Goal: Task Accomplishment & Management: Manage account settings

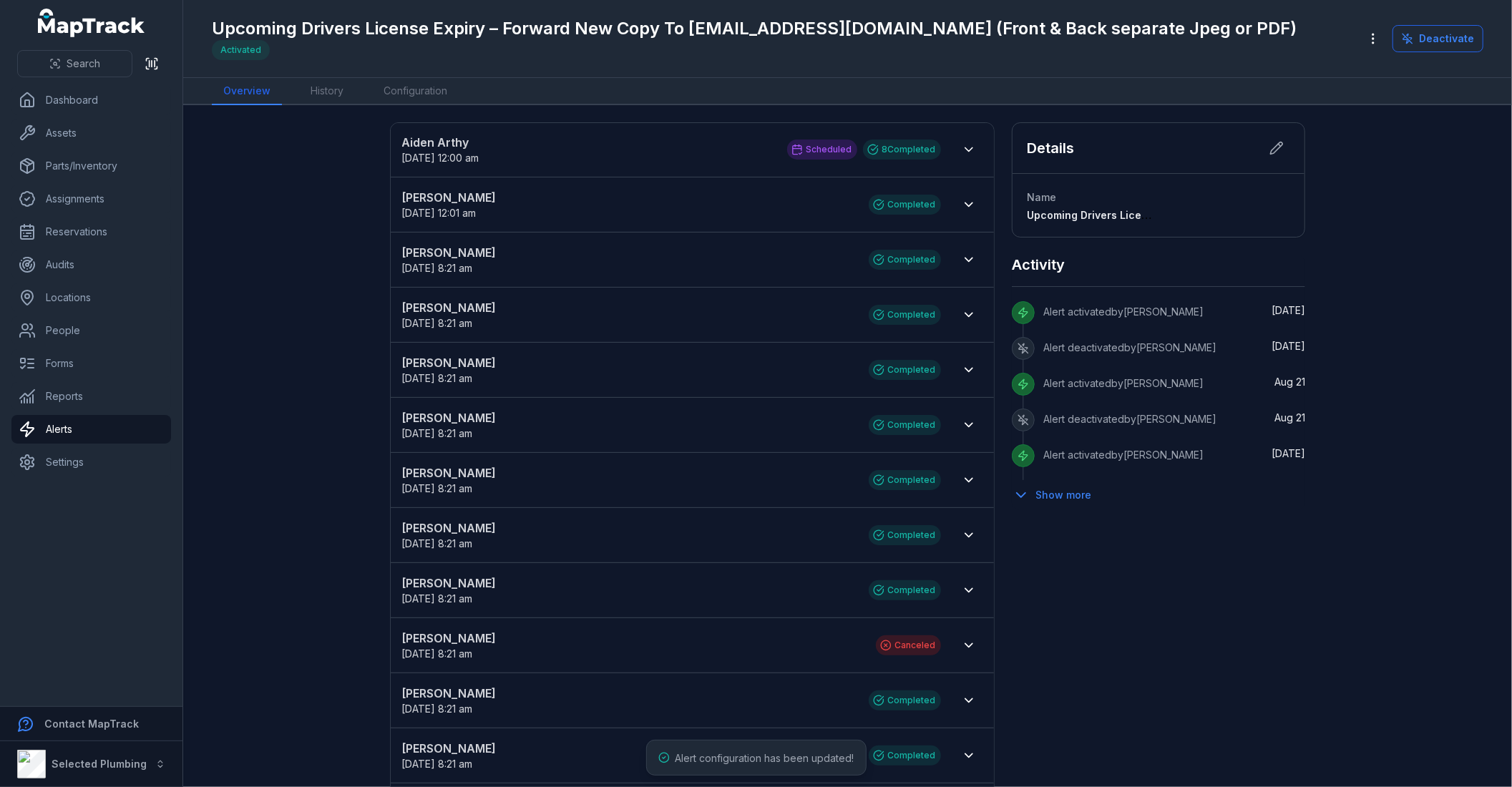
scroll to position [17, 0]
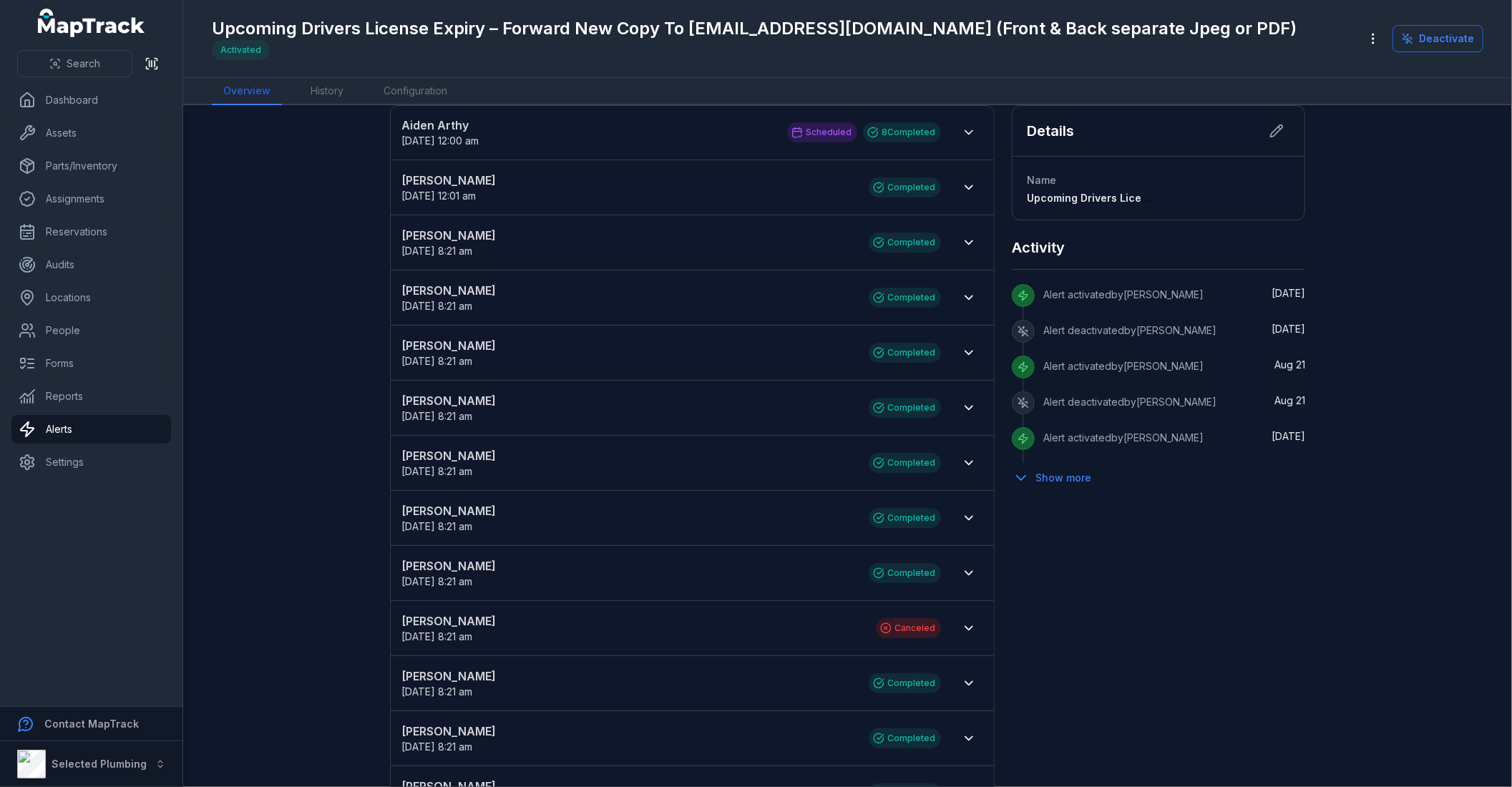
click at [1175, 642] on div "Details Name Upcoming Drivers License Expiry – Forward New Copy To [EMAIL_ADDRE…" at bounding box center [1158, 728] width 294 height 1246
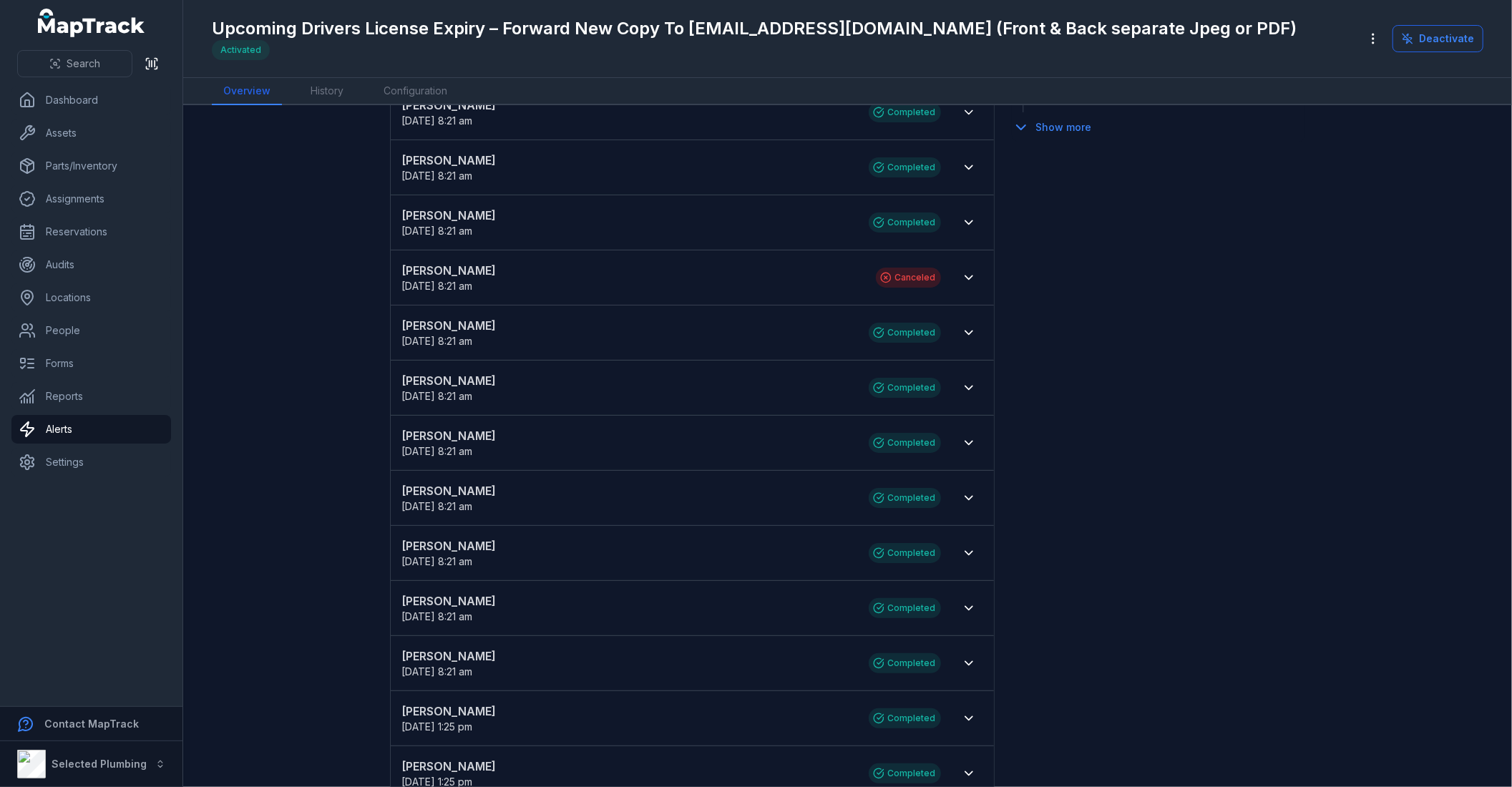
scroll to position [335, 0]
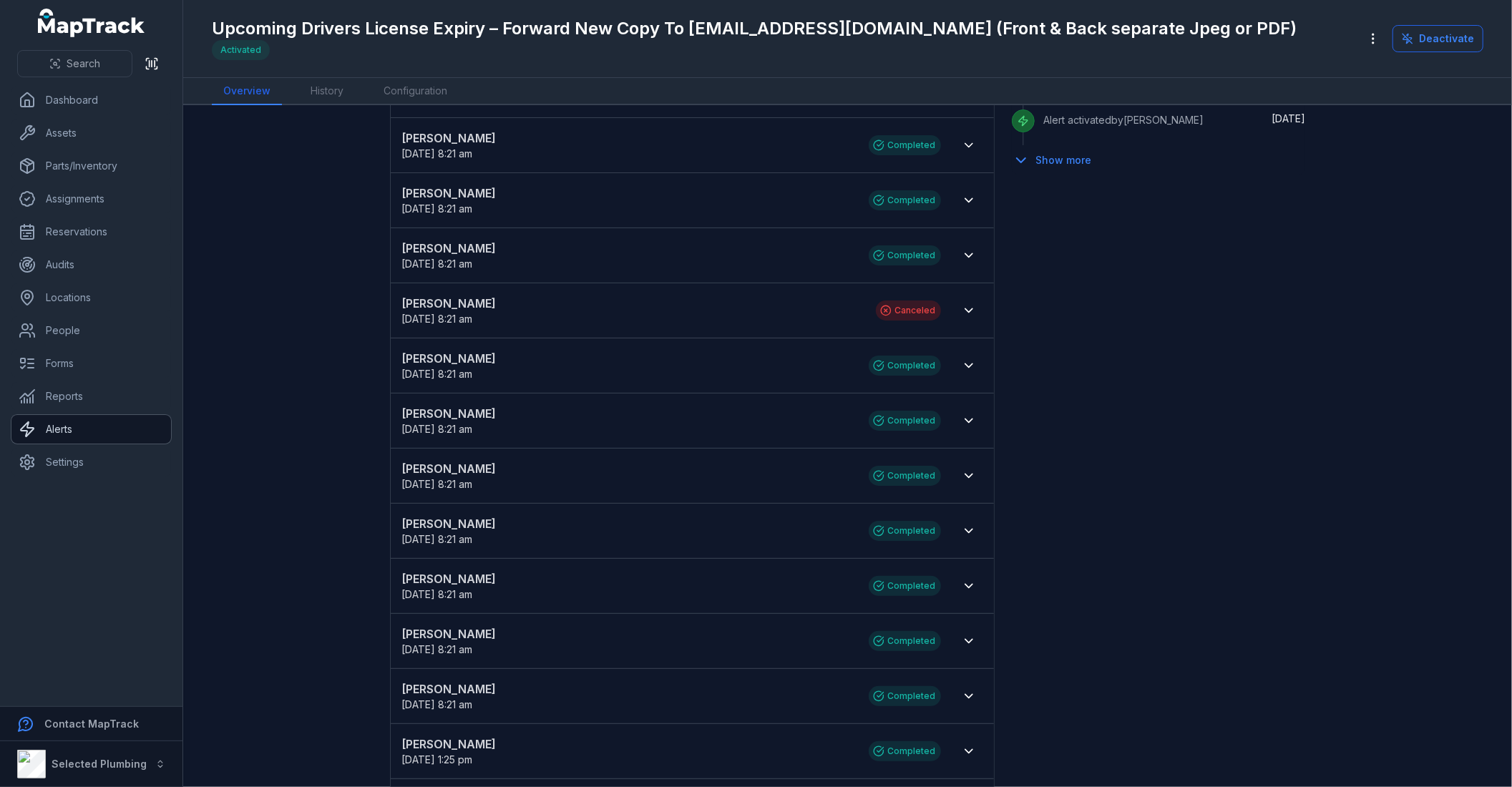
click at [94, 424] on link "Alerts" at bounding box center [91, 429] width 160 height 29
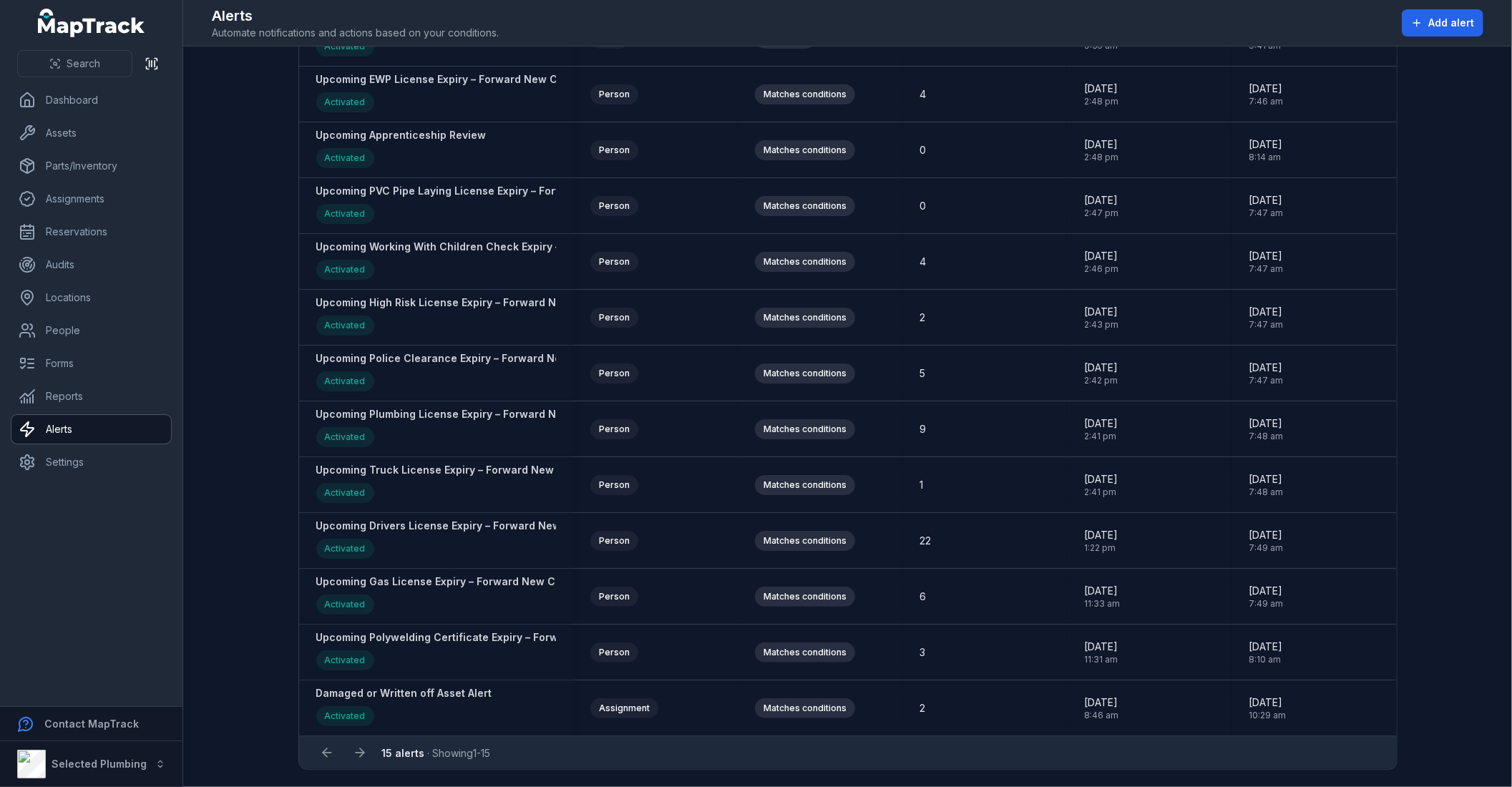
scroll to position [240, 0]
click at [220, 471] on main "Search for alerts Source Info Source Trigger History Created Date Updated Date …" at bounding box center [847, 416] width 1329 height 740
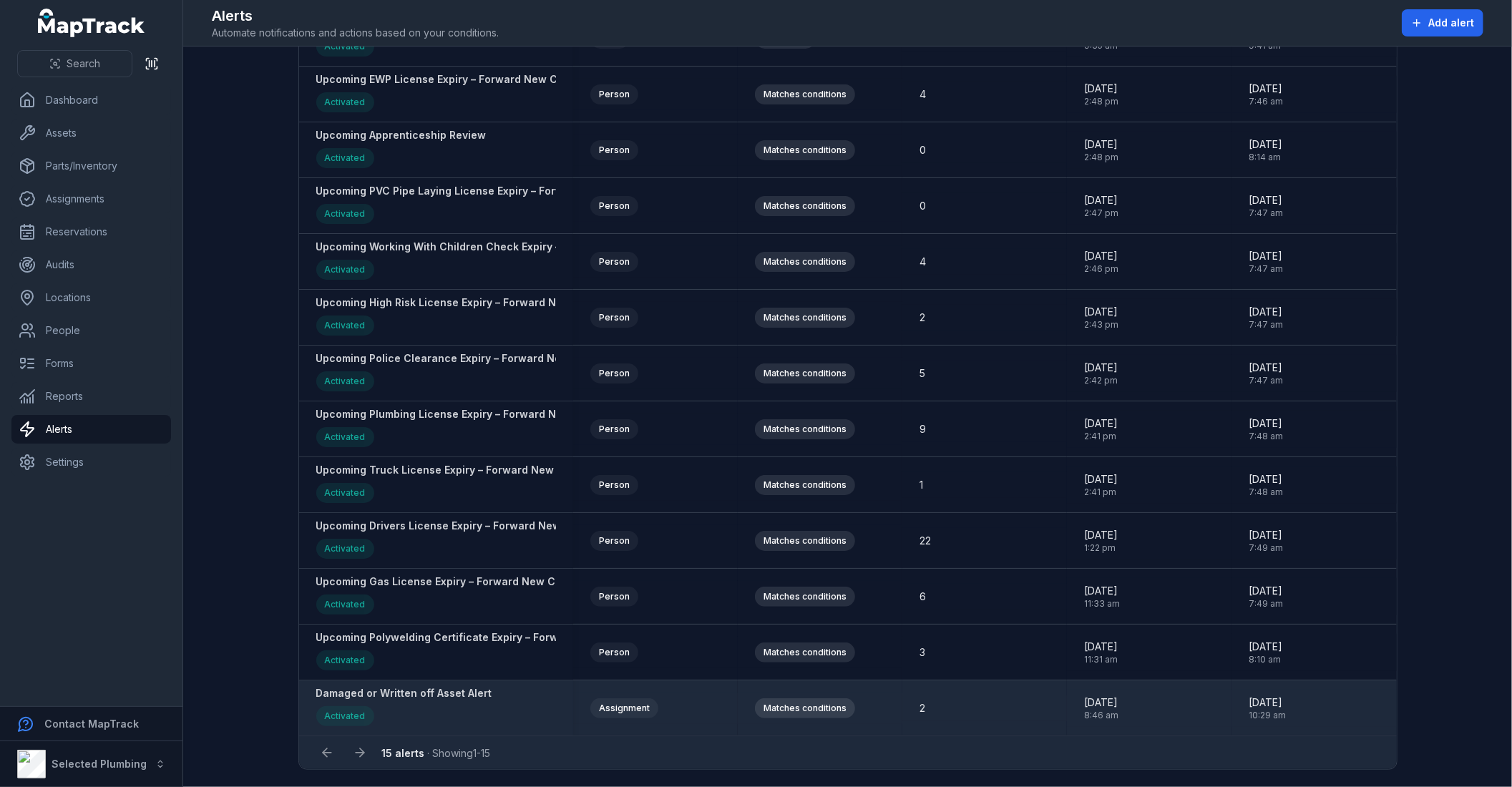
click at [415, 697] on strong "Damaged or Written off Asset Alert" at bounding box center [403, 693] width 176 height 14
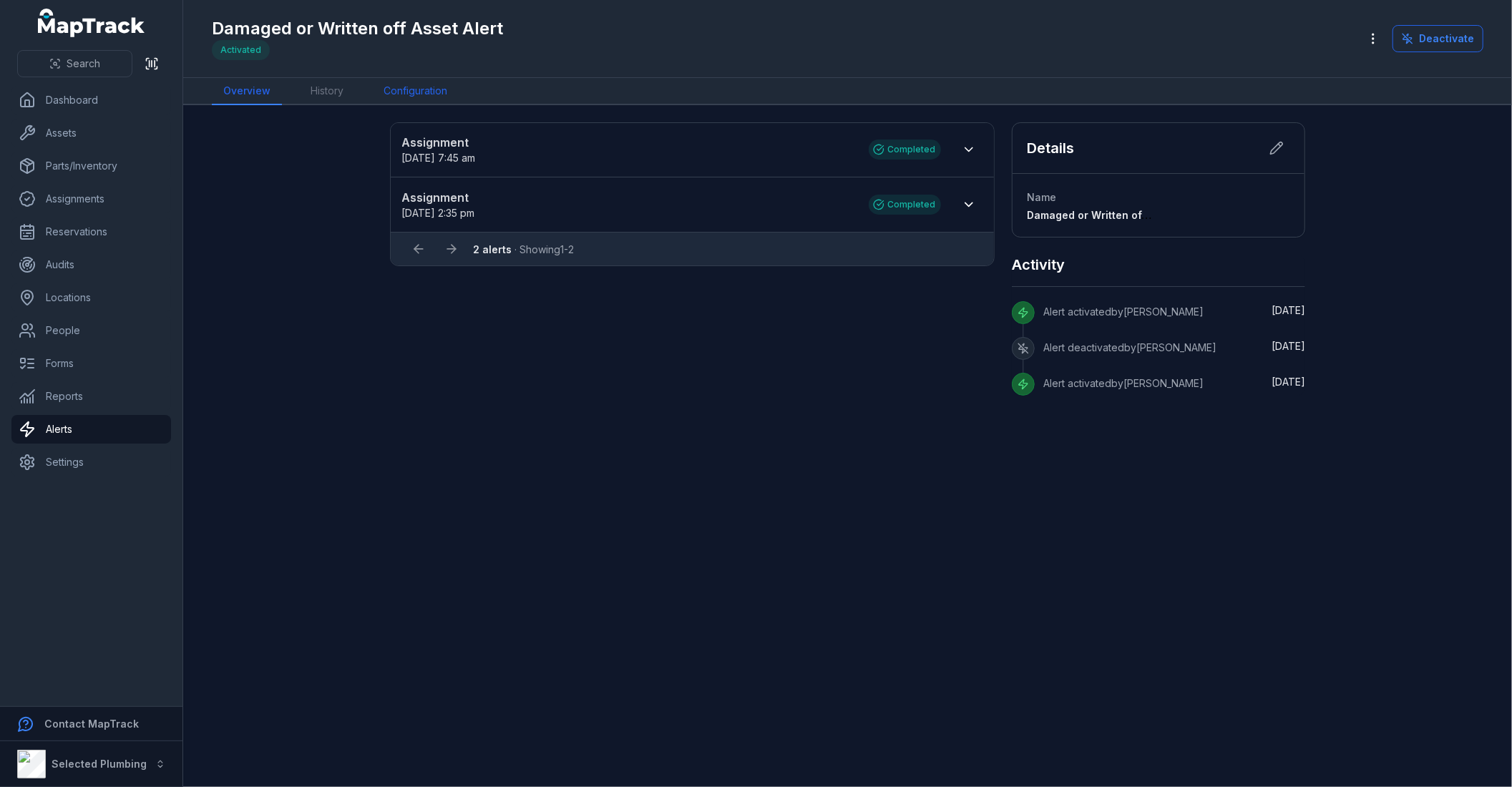
click at [401, 86] on link "Configuration" at bounding box center [415, 91] width 87 height 27
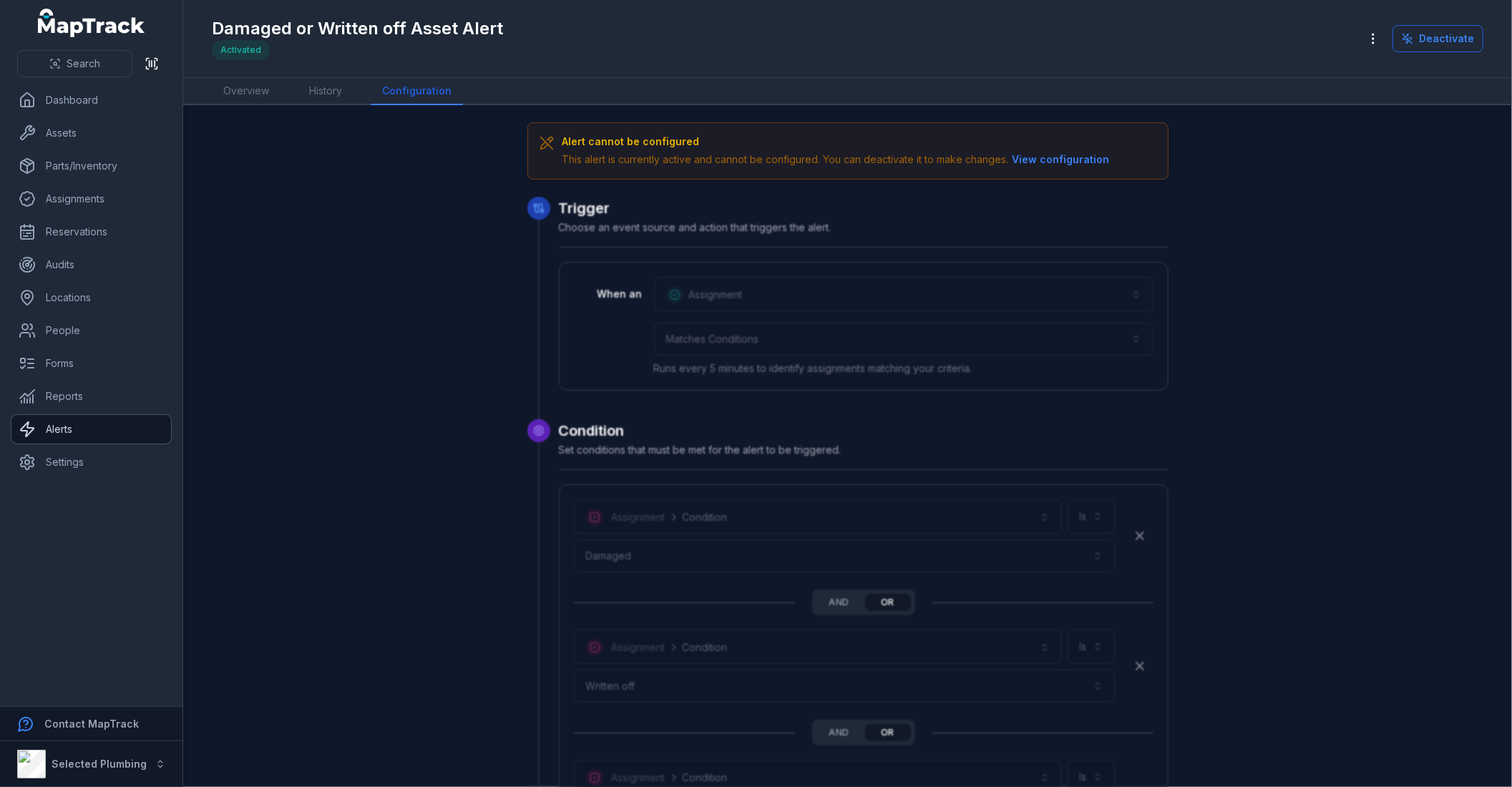
click at [57, 432] on link "Alerts" at bounding box center [91, 429] width 160 height 29
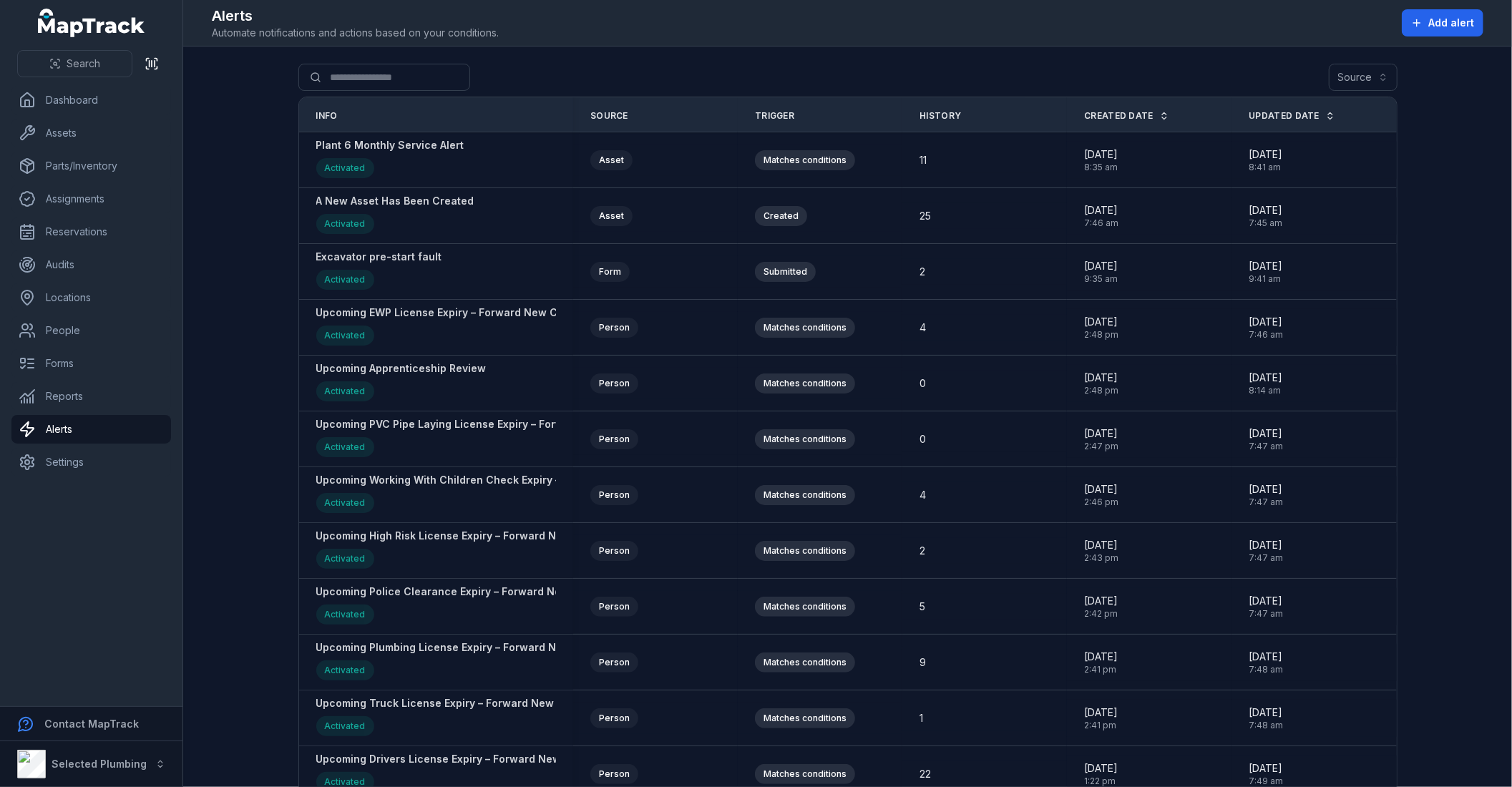
click at [261, 387] on main "Search for alerts Source Info Source Trigger History Created Date Updated Date …" at bounding box center [847, 416] width 1329 height 740
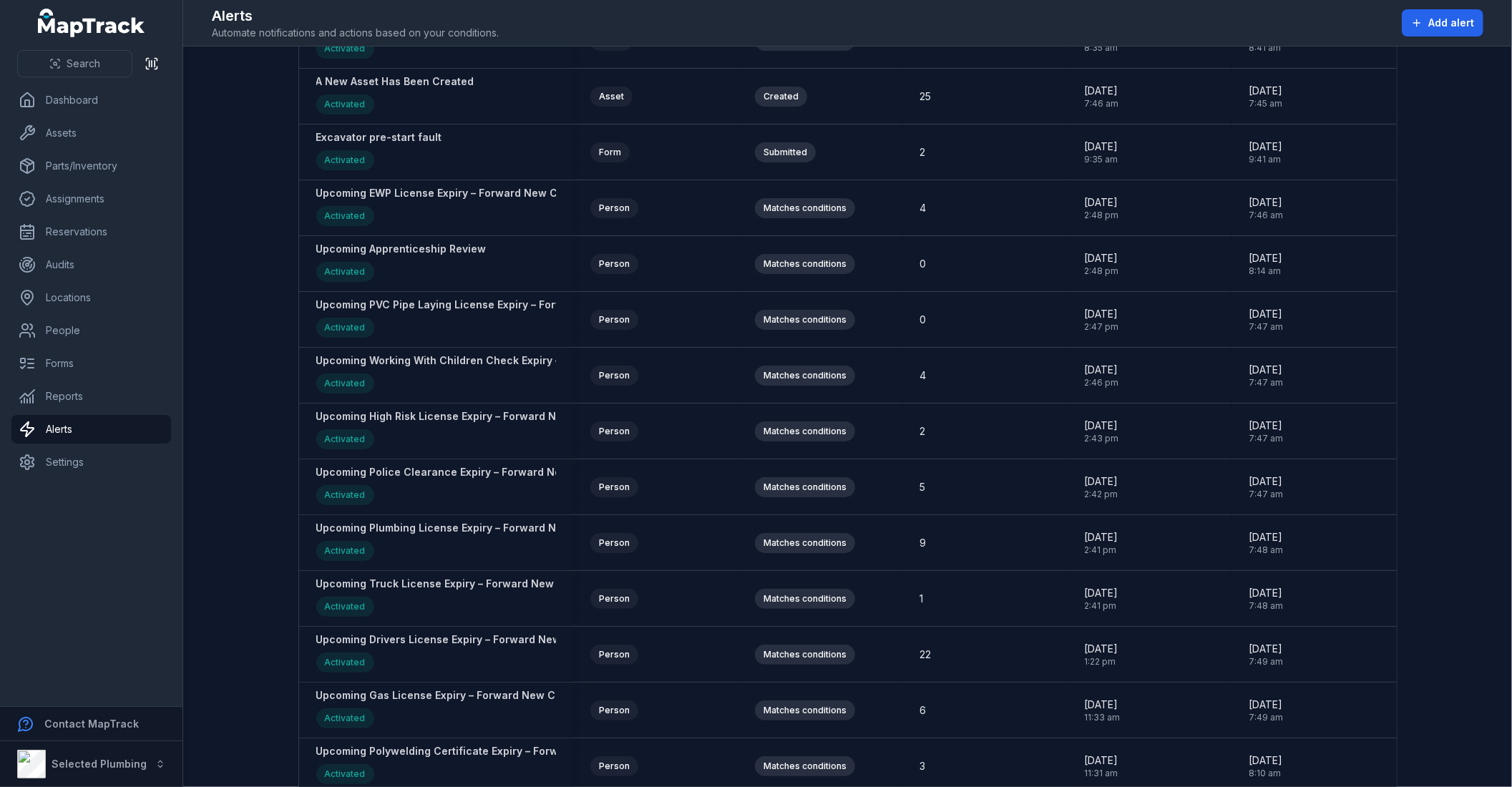
scroll to position [240, 0]
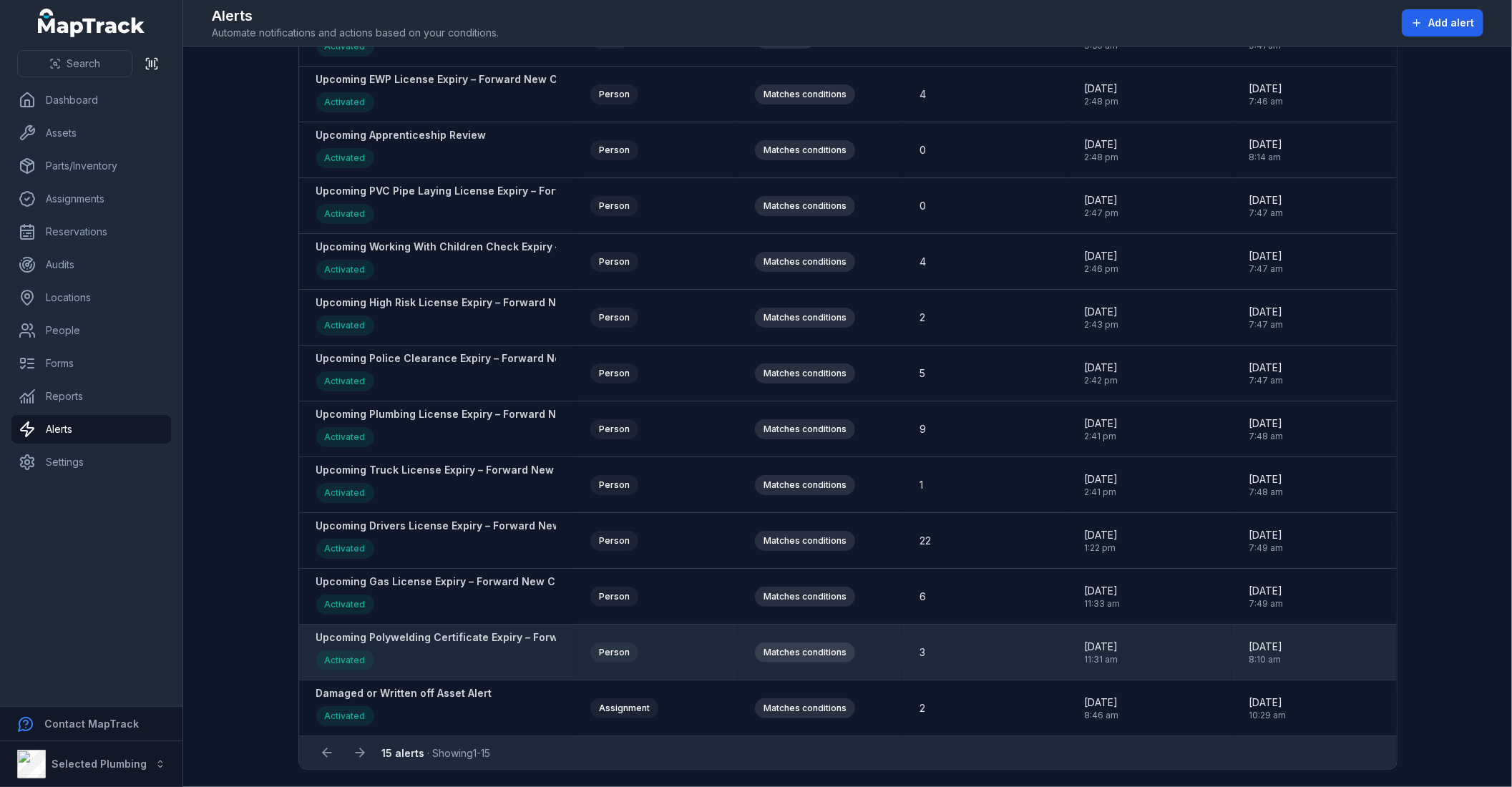
click at [467, 635] on strong "Upcoming Polywelding Certificate Expiry – Forward New Copy To [EMAIL_ADDRESS][D…" at bounding box center [663, 638] width 693 height 14
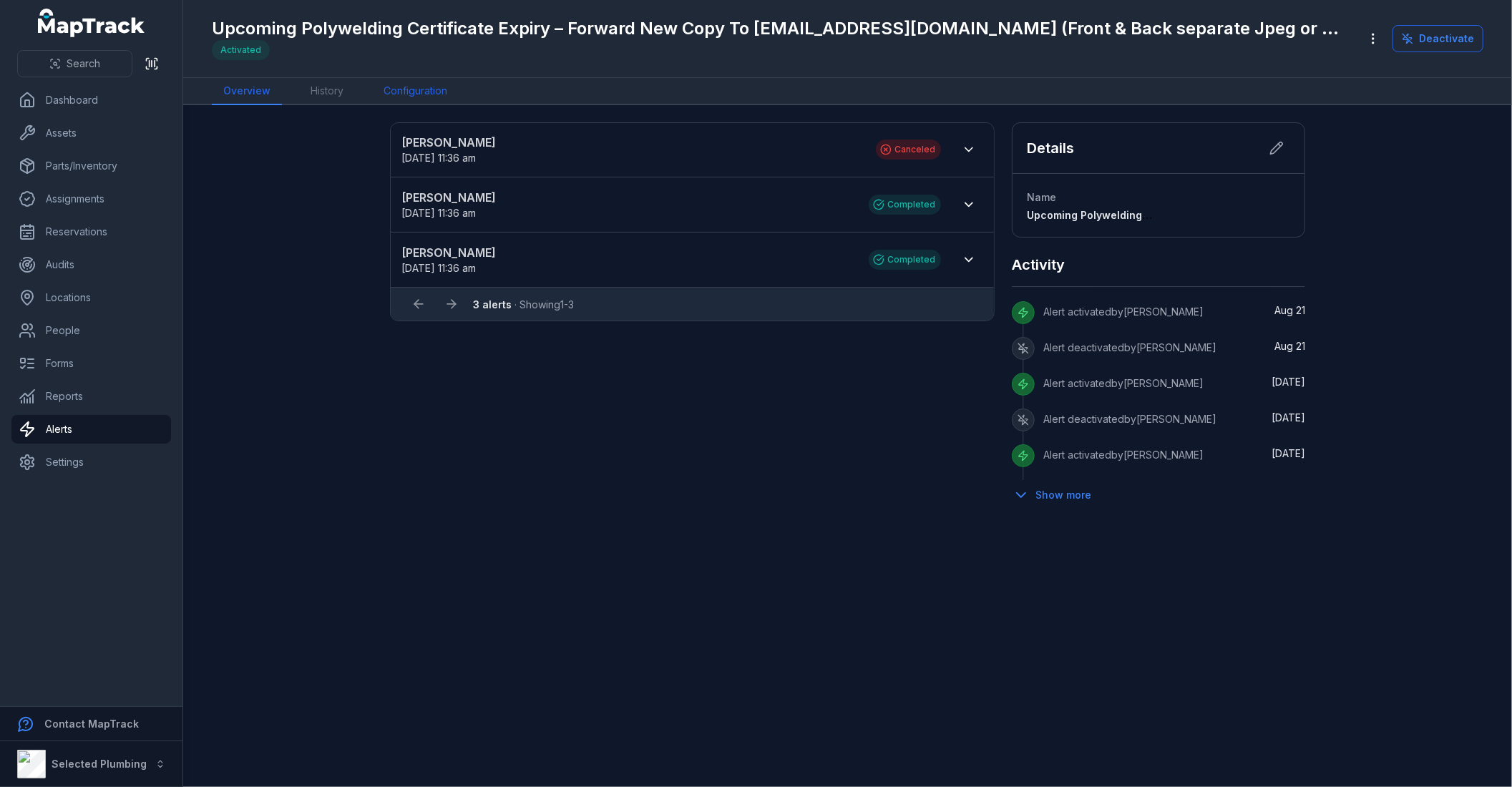
click at [422, 94] on link "Configuration" at bounding box center [415, 91] width 87 height 27
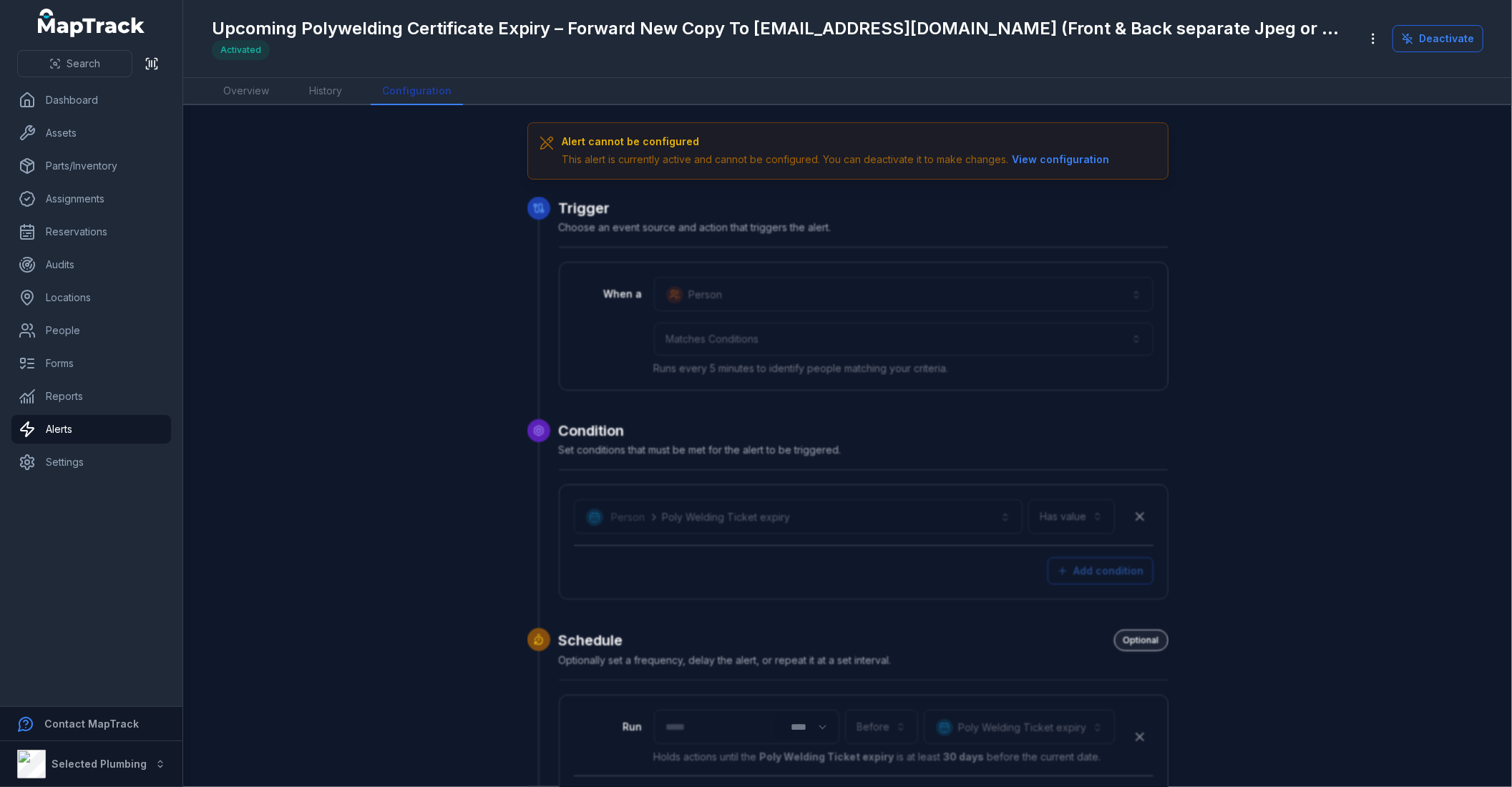
scroll to position [442, 0]
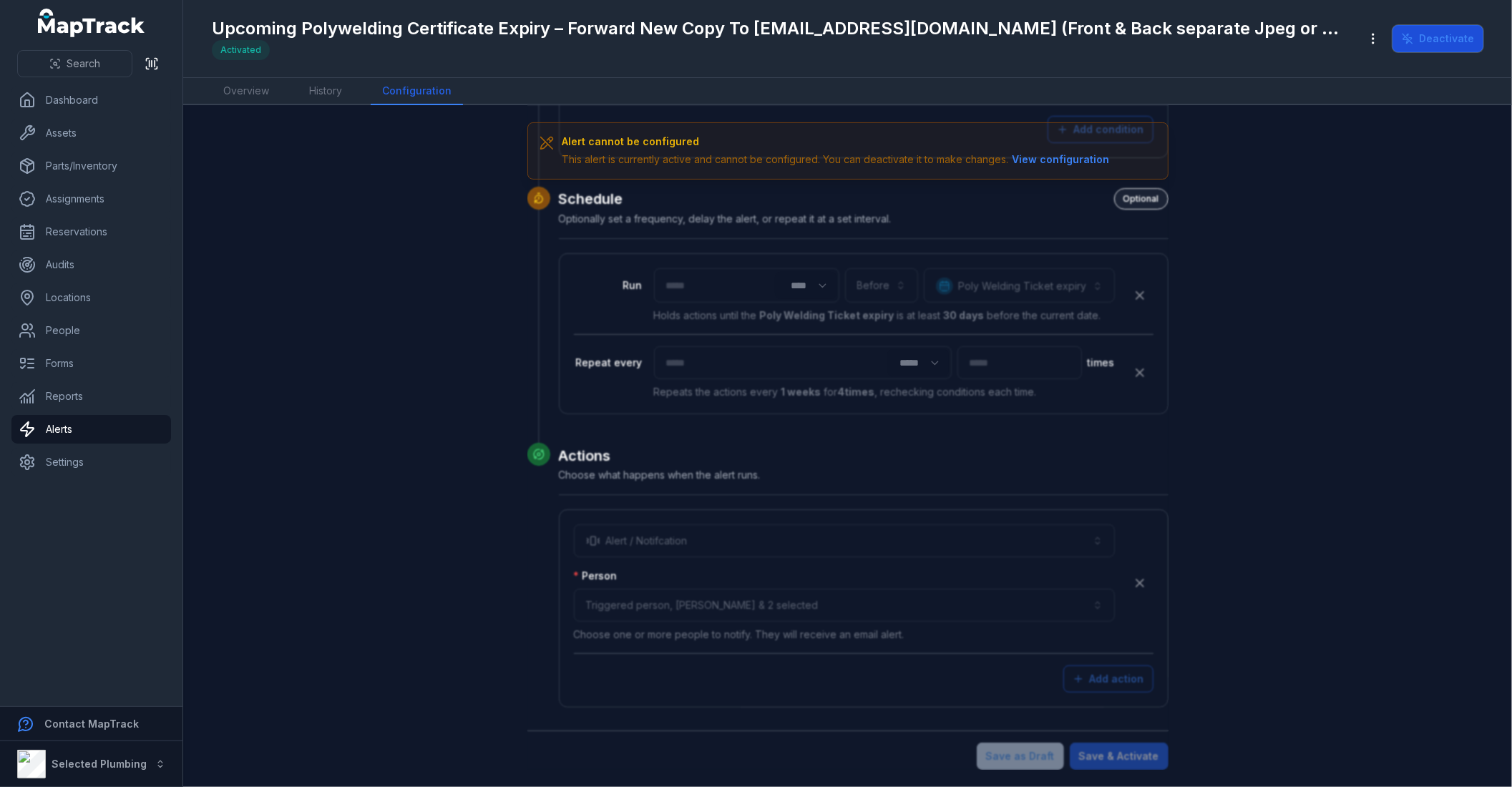
click at [1449, 45] on button "Deactivate" at bounding box center [1437, 39] width 91 height 27
